Goal: Information Seeking & Learning: Learn about a topic

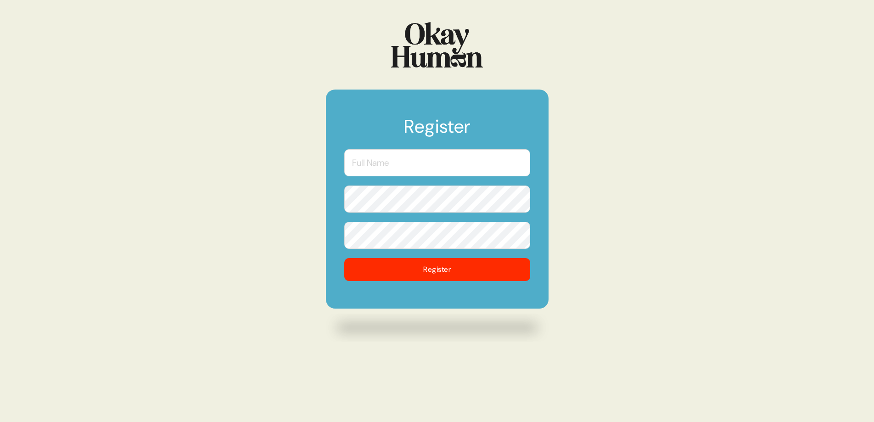
click at [417, 164] on input "text" at bounding box center [437, 162] width 186 height 27
click at [483, 163] on input "Adaku" at bounding box center [437, 162] width 186 height 27
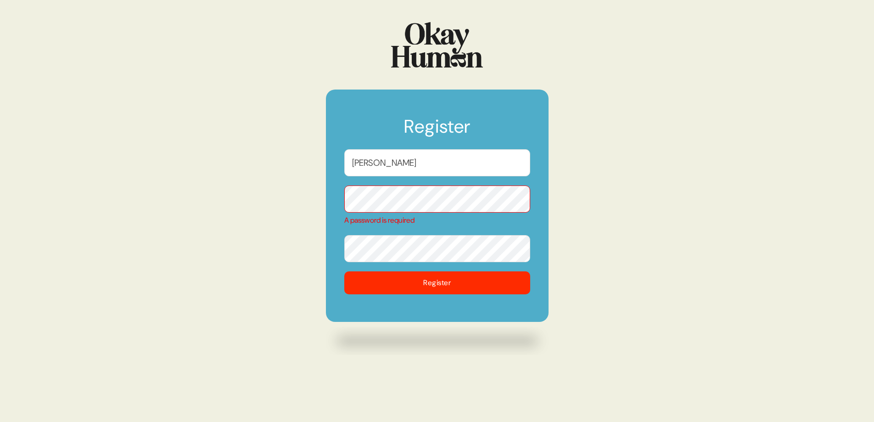
type input "[PERSON_NAME]"
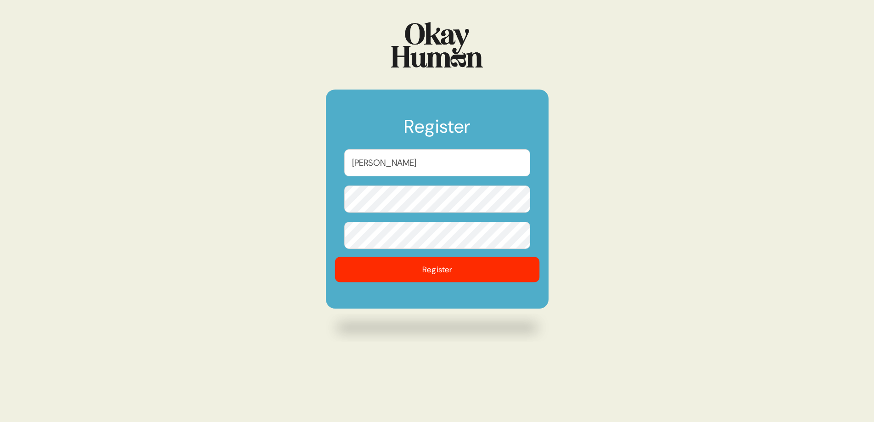
click at [463, 270] on button "Register" at bounding box center [437, 269] width 205 height 25
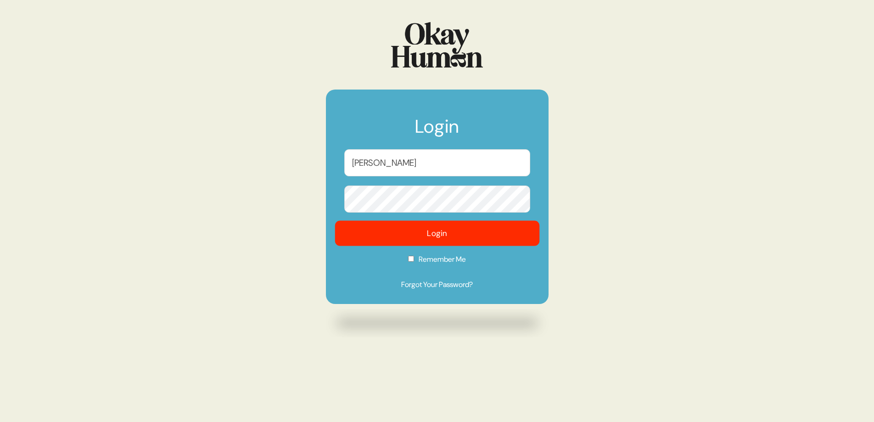
click at [461, 236] on button "Login" at bounding box center [437, 233] width 205 height 25
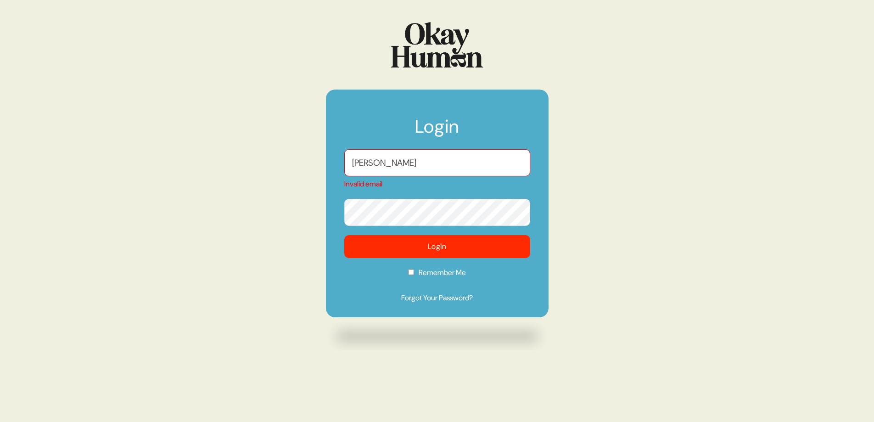
drag, startPoint x: 424, startPoint y: 162, endPoint x: 288, endPoint y: 169, distance: 136.1
click at [288, 169] on div "Login [PERSON_NAME] Invalid email Login Remember Me Forgot Your Password?" at bounding box center [437, 211] width 874 height 422
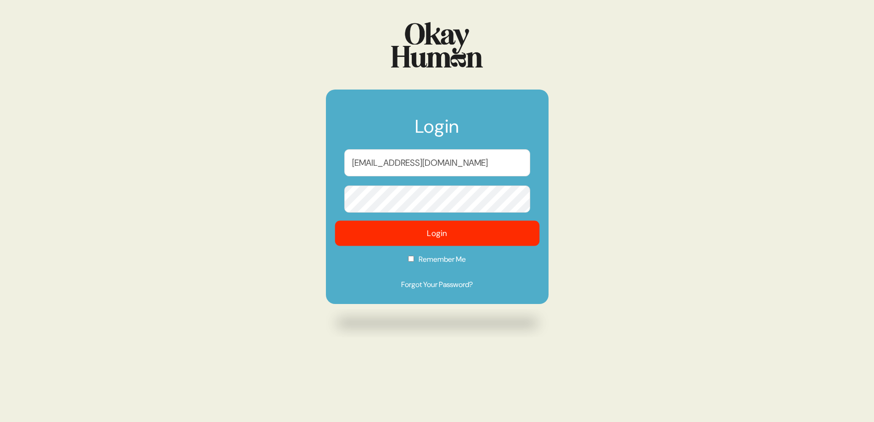
type input "[EMAIL_ADDRESS][DOMAIN_NAME]"
click at [420, 233] on button "Login" at bounding box center [437, 233] width 205 height 25
click at [442, 235] on button "Login" at bounding box center [437, 233] width 205 height 25
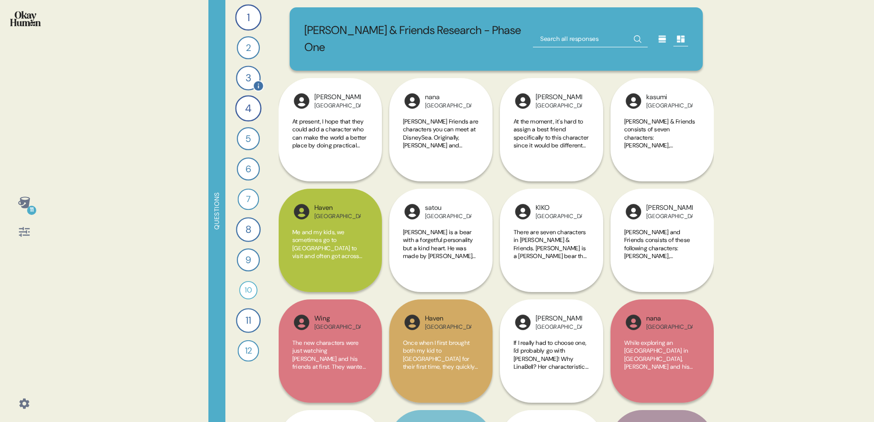
click at [249, 76] on div "3" at bounding box center [248, 78] width 25 height 25
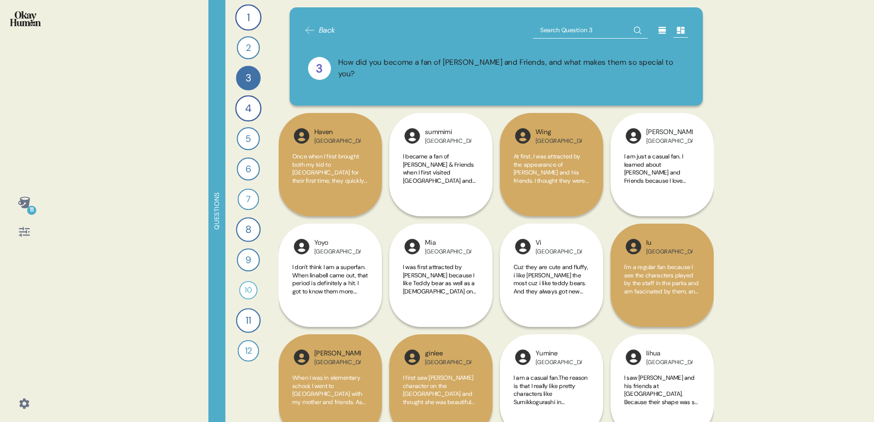
scroll to position [19, 0]
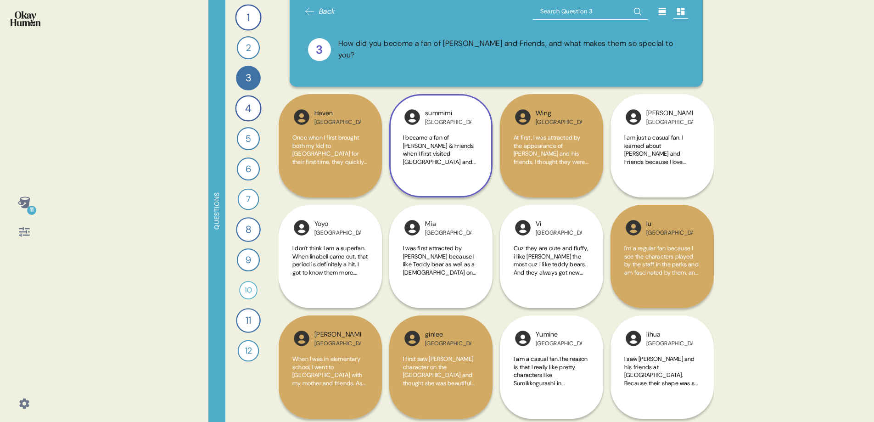
click at [467, 156] on span "I became a fan of [PERSON_NAME] & Friends when I first visited [GEOGRAPHIC_DATA…" at bounding box center [440, 198] width 75 height 129
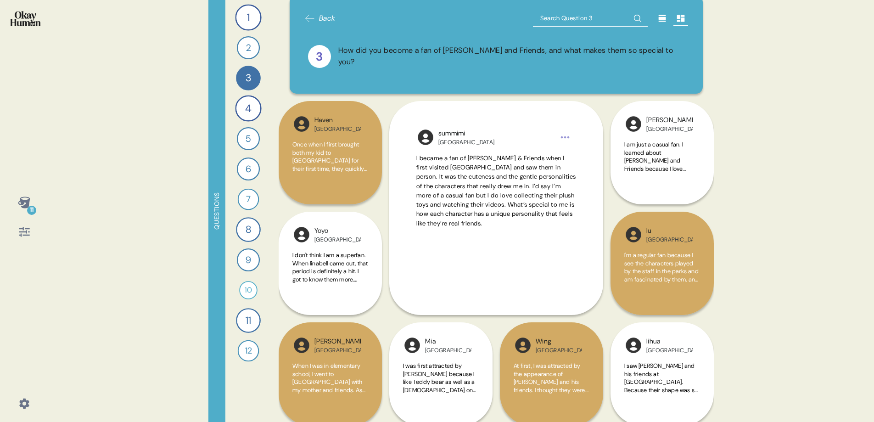
scroll to position [0, 0]
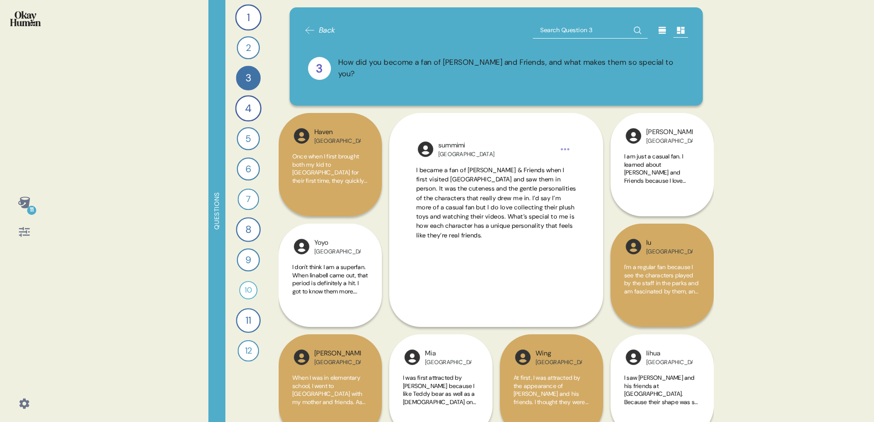
click at [662, 34] on icon at bounding box center [662, 30] width 9 height 9
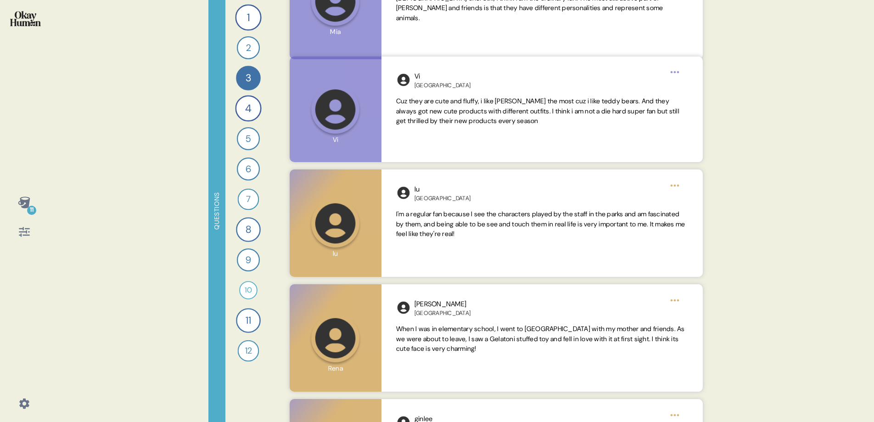
scroll to position [761, 0]
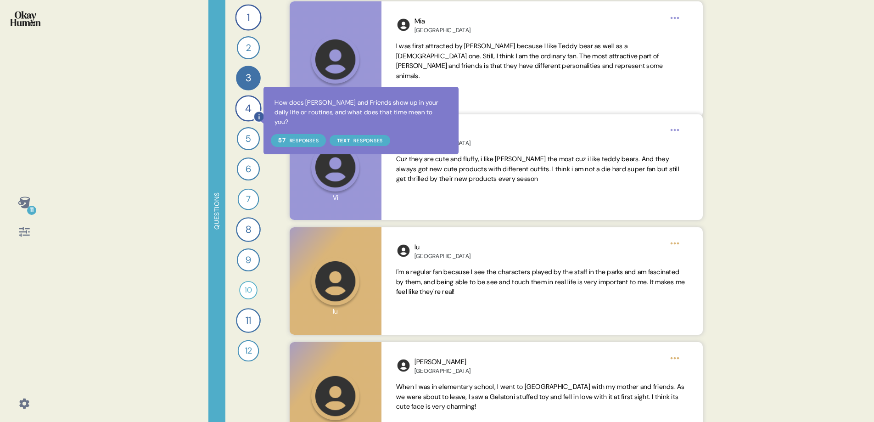
click at [258, 116] on icon at bounding box center [259, 117] width 10 height 10
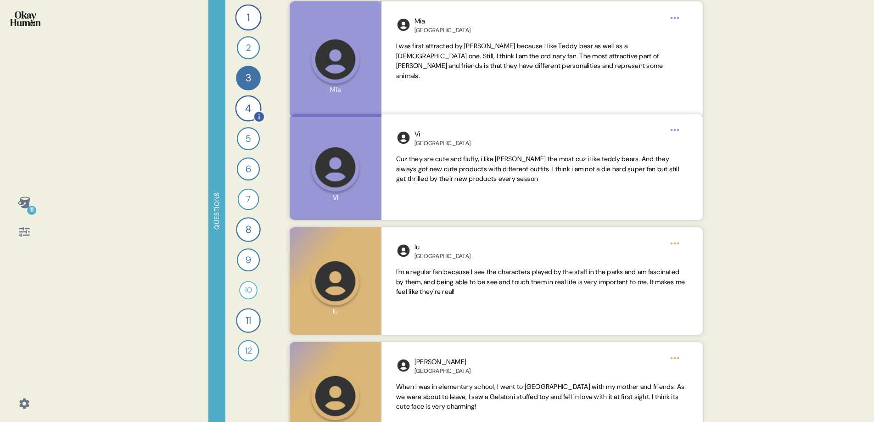
click at [248, 104] on div "4" at bounding box center [248, 108] width 26 height 26
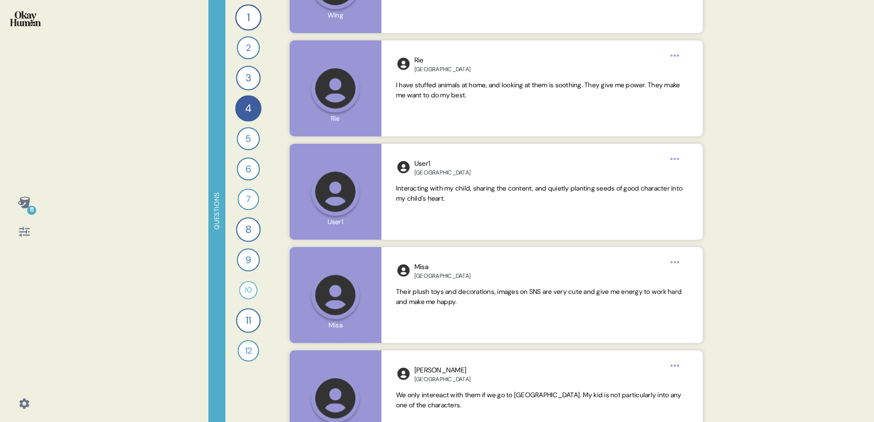
scroll to position [2235, 0]
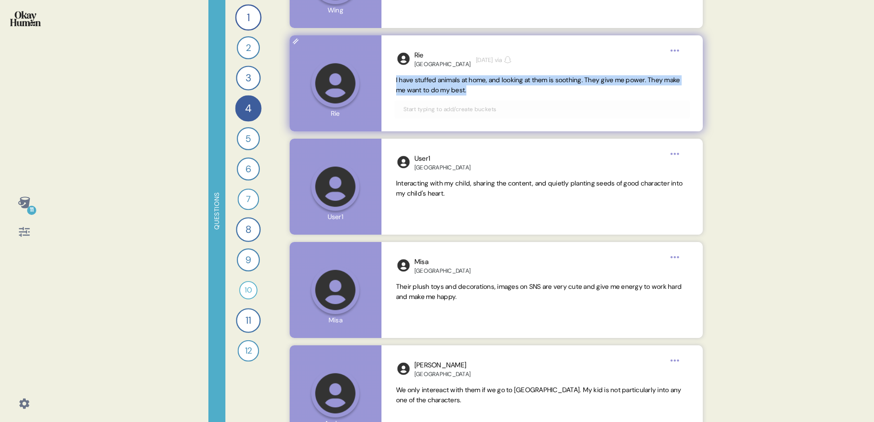
drag, startPoint x: 492, startPoint y: 91, endPoint x: 390, endPoint y: 75, distance: 103.2
click at [390, 75] on div "Rie [GEOGRAPHIC_DATA] [DATE] via I have stuffed animals at home, and looking at…" at bounding box center [542, 83] width 321 height 96
copy span "I have stuffed animals at home, and looking at them is soothing. They give me p…"
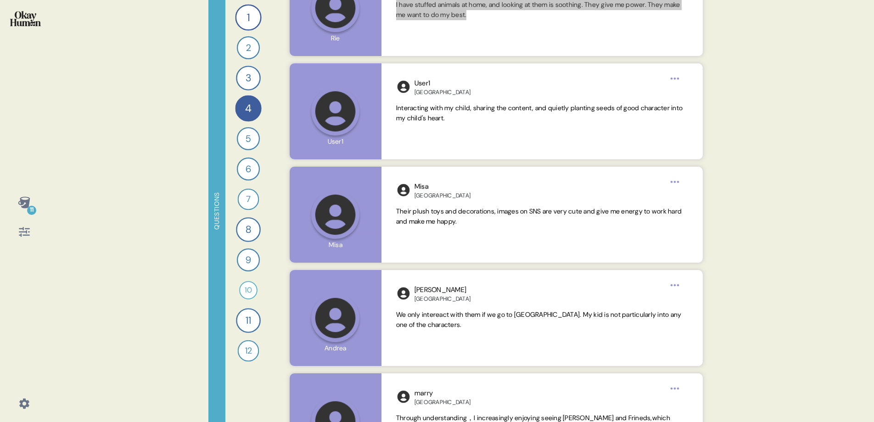
scroll to position [2311, 0]
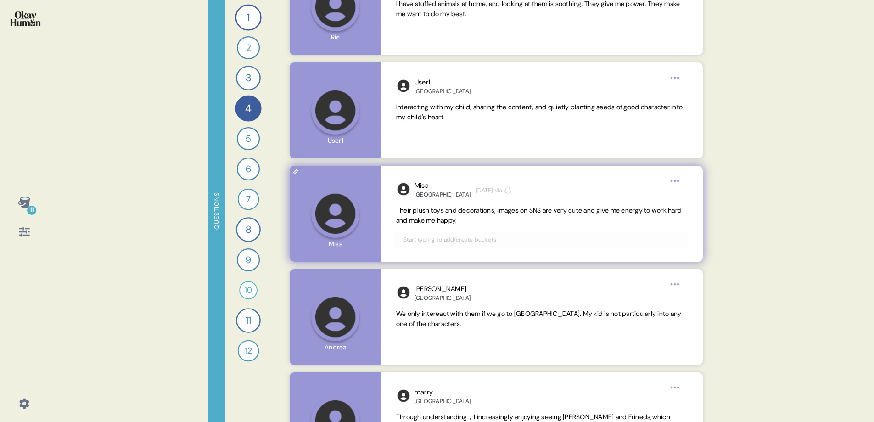
click at [398, 210] on span "Their plush toys and decorations, images on SNS are very cute and give me energ…" at bounding box center [539, 215] width 286 height 18
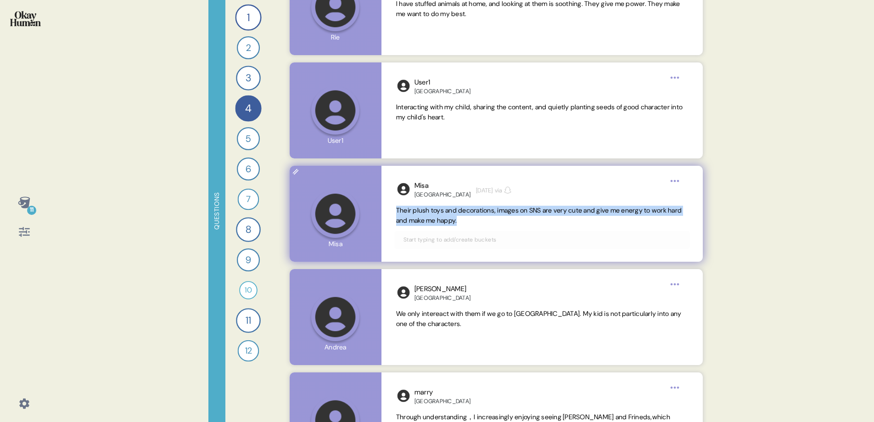
drag, startPoint x: 397, startPoint y: 210, endPoint x: 485, endPoint y: 219, distance: 88.7
click at [485, 219] on span "Their plush toys and decorations, images on SNS are very cute and give me energ…" at bounding box center [542, 216] width 292 height 20
copy span "Their plush toys and decorations, images on SNS are very cute and give me energ…"
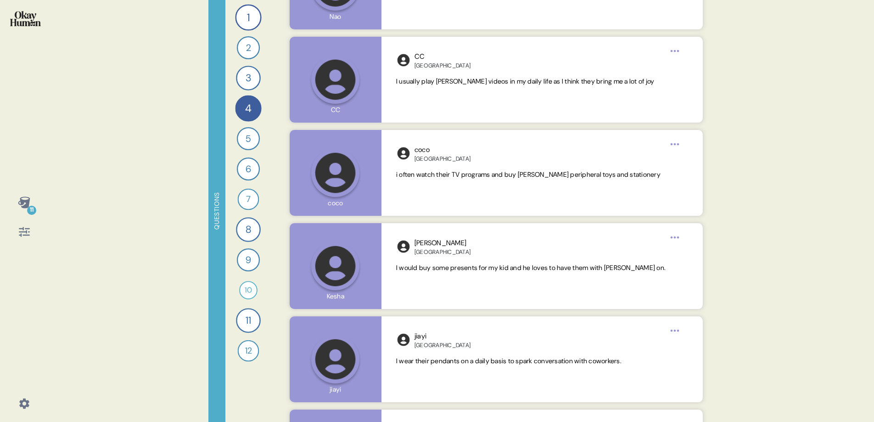
scroll to position [3754, 0]
